Goal: Check status: Check status

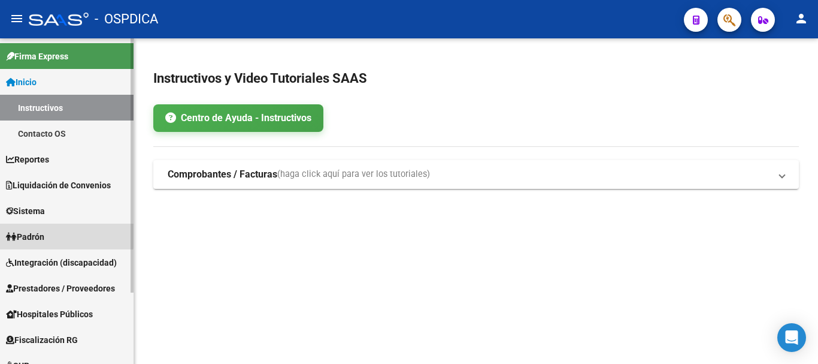
click at [35, 232] on span "Padrón" at bounding box center [25, 236] width 38 height 13
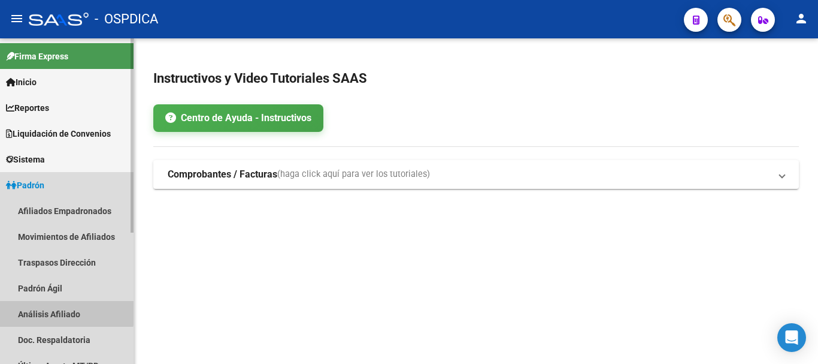
click at [44, 310] on link "Análisis Afiliado" at bounding box center [67, 314] width 134 height 26
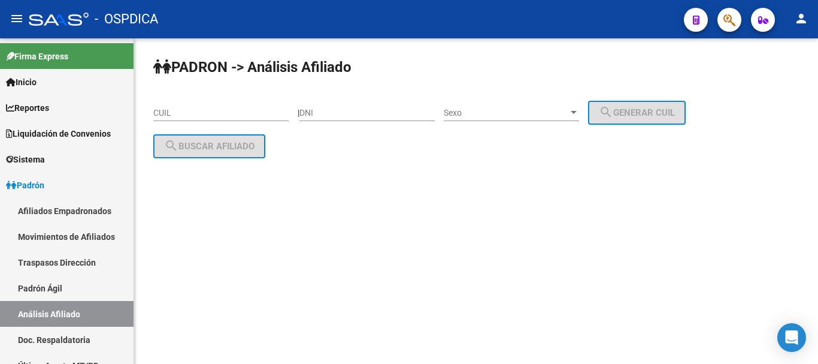
drag, startPoint x: 388, startPoint y: 106, endPoint x: 397, endPoint y: 106, distance: 9.0
click at [388, 106] on div "DNI" at bounding box center [367, 109] width 135 height 24
paste input "59785759"
type input "59785759"
click at [480, 108] on span "Sexo" at bounding box center [506, 113] width 125 height 10
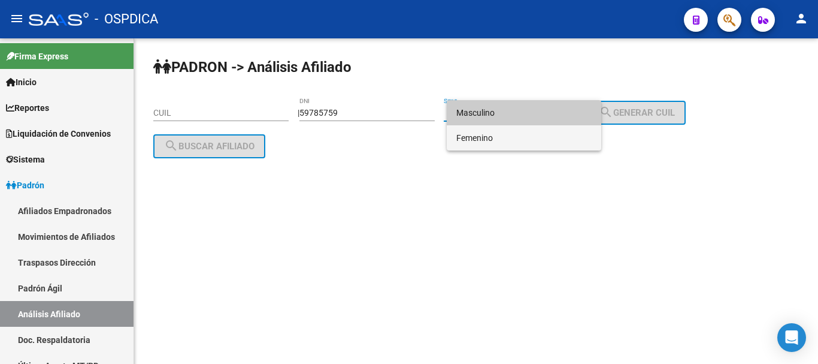
drag, startPoint x: 481, startPoint y: 131, endPoint x: 509, endPoint y: 113, distance: 33.4
click at [509, 113] on div "Masculino Femenino" at bounding box center [524, 125] width 155 height 50
click at [509, 113] on span "Masculino" at bounding box center [523, 112] width 135 height 25
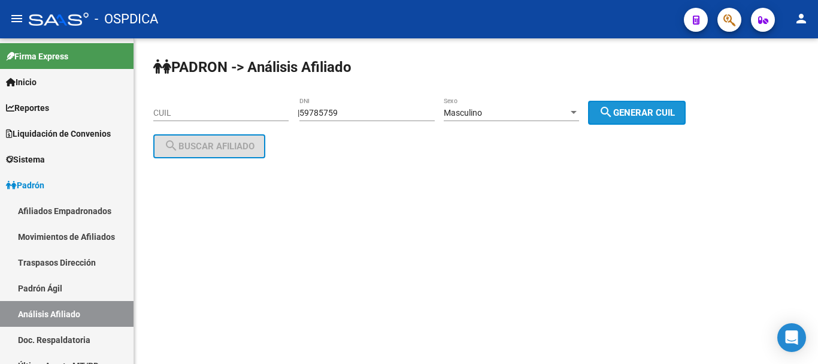
click at [613, 111] on mat-icon "search" at bounding box center [606, 112] width 14 height 14
type input "20-59785759-5"
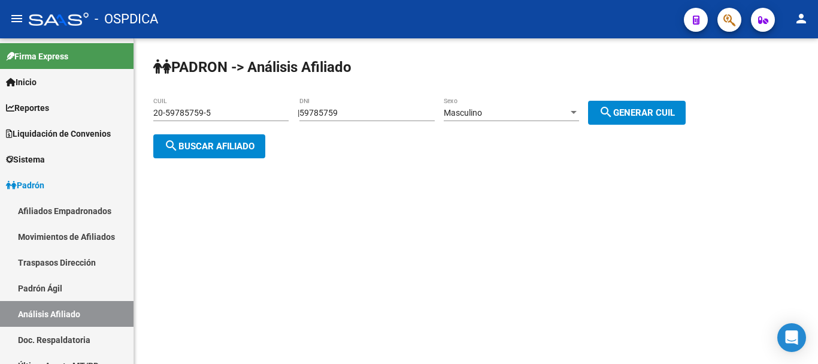
click at [252, 141] on button "search Buscar afiliado" at bounding box center [209, 146] width 112 height 24
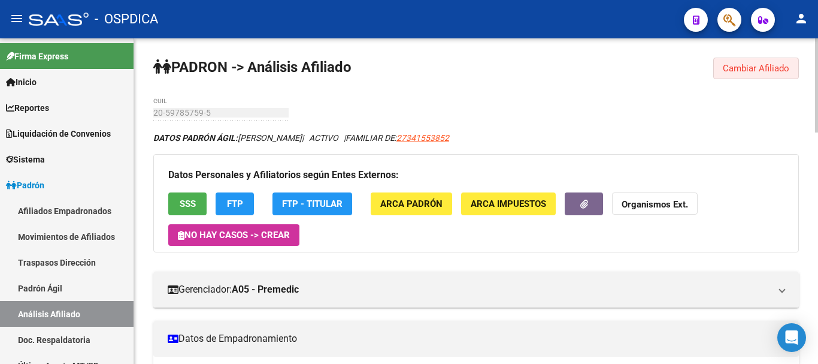
click at [749, 64] on span "Cambiar Afiliado" at bounding box center [756, 68] width 66 height 11
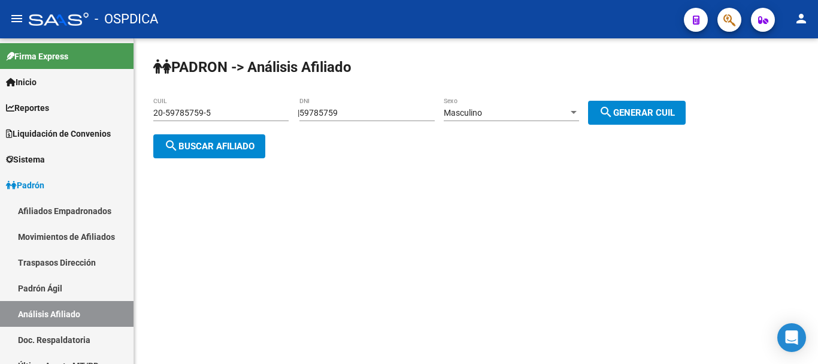
click at [345, 105] on div "59785759 DNI" at bounding box center [367, 109] width 135 height 24
click at [339, 108] on input "59785759" at bounding box center [367, 113] width 135 height 10
paste input "6393361"
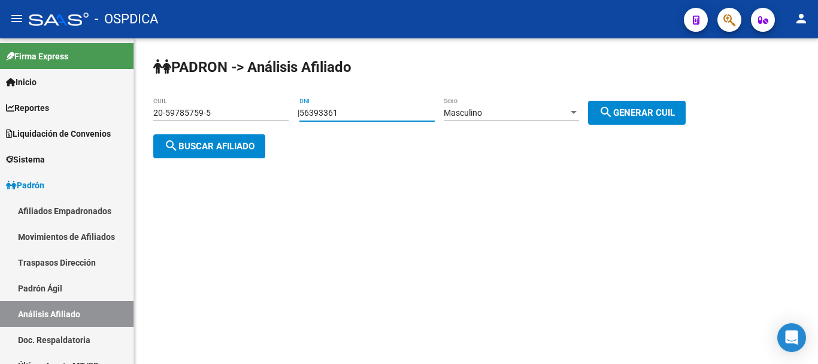
type input "56393361"
click at [515, 117] on div "Masculino" at bounding box center [506, 113] width 125 height 10
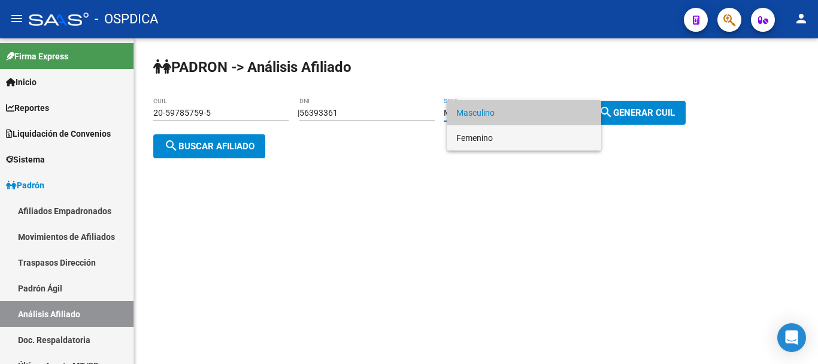
click at [489, 143] on span "Femenino" at bounding box center [523, 137] width 135 height 25
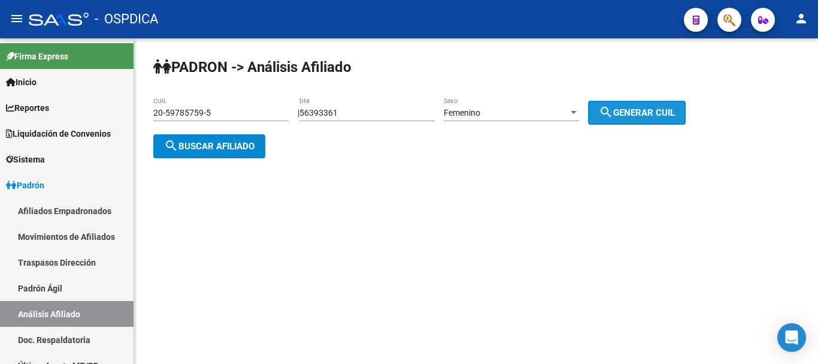
click at [634, 118] on button "search Generar CUIL" at bounding box center [637, 113] width 98 height 24
type input "27-56393361-0"
click at [250, 152] on button "search Buscar afiliado" at bounding box center [209, 146] width 112 height 24
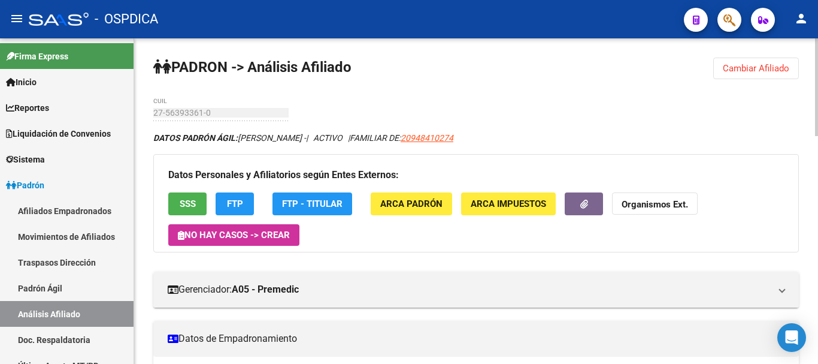
click at [776, 73] on span "Cambiar Afiliado" at bounding box center [756, 68] width 66 height 11
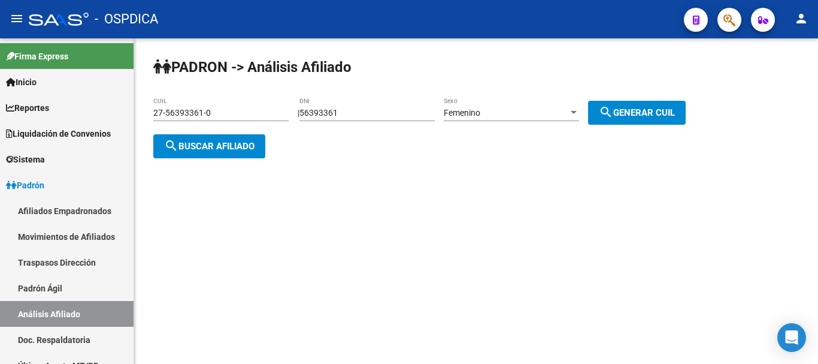
click at [389, 107] on div "56393361 DNI" at bounding box center [367, 109] width 135 height 24
paste input "43600227"
click at [516, 107] on div "Femenino Sexo" at bounding box center [511, 109] width 135 height 24
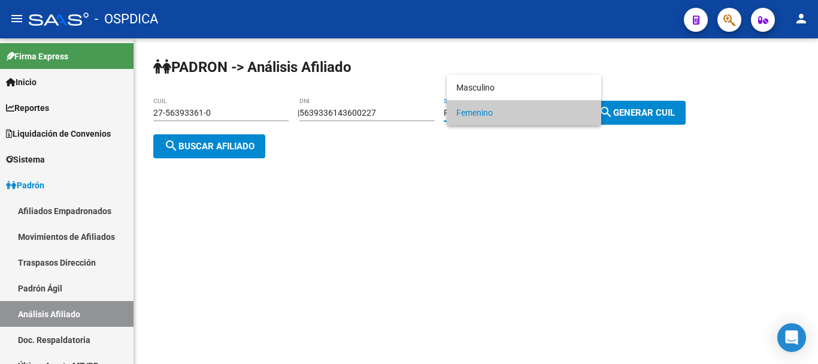
drag, startPoint x: 415, startPoint y: 111, endPoint x: 218, endPoint y: 111, distance: 196.5
click at [218, 111] on div at bounding box center [409, 182] width 818 height 364
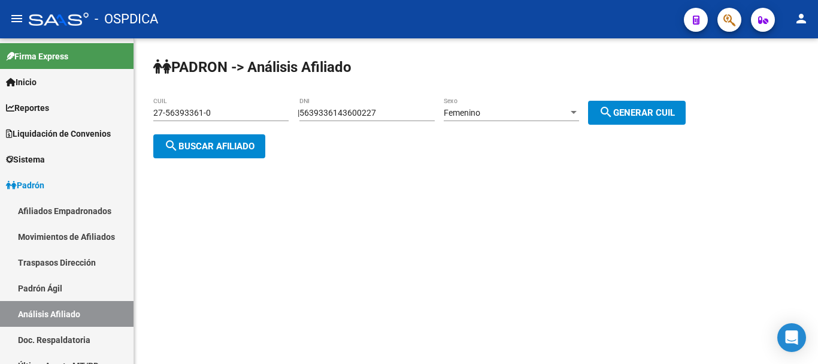
click at [343, 110] on input "5639336143600227" at bounding box center [367, 113] width 135 height 10
paste input "number"
type input "43600227"
click at [510, 110] on div "Femenino" at bounding box center [506, 113] width 125 height 10
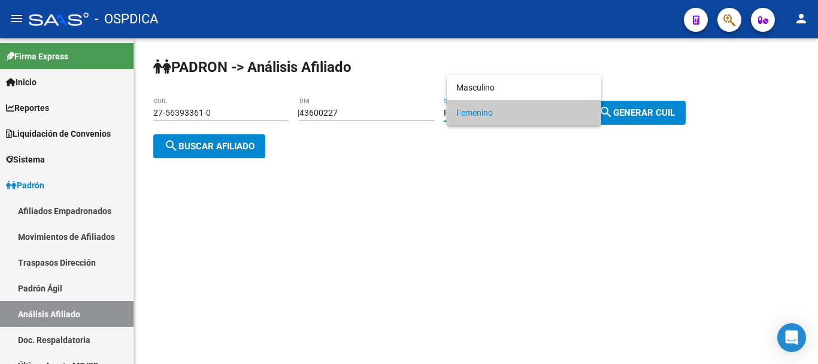
click at [667, 105] on div at bounding box center [409, 182] width 818 height 364
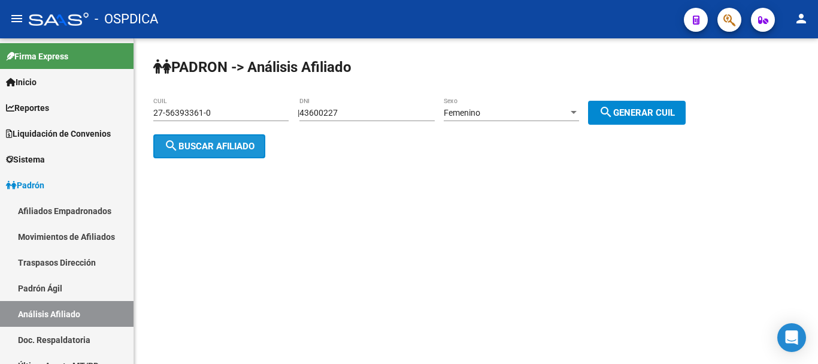
click at [259, 143] on button "search Buscar afiliado" at bounding box center [209, 146] width 112 height 24
